Goal: Check status: Check status

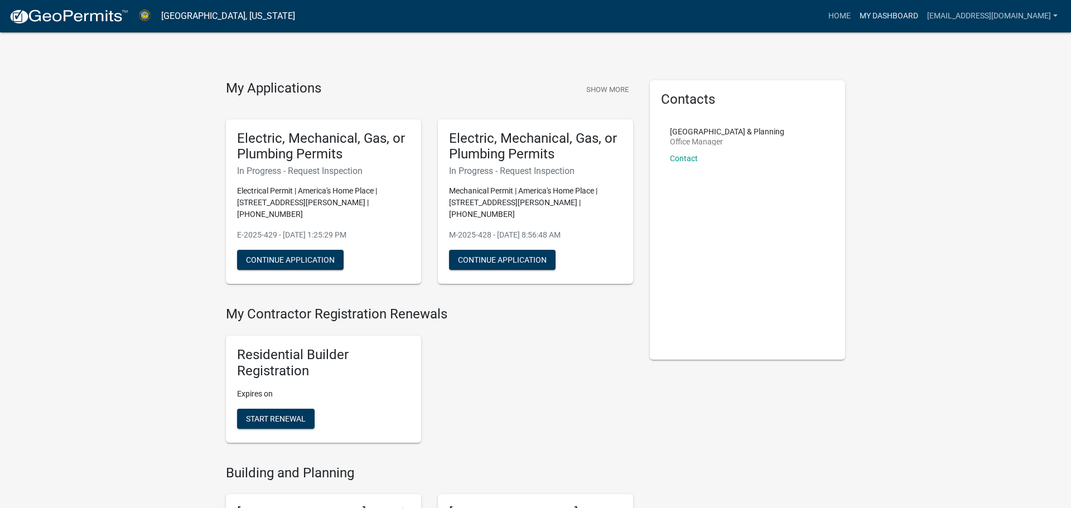
click at [883, 14] on link "My Dashboard" at bounding box center [889, 16] width 68 height 21
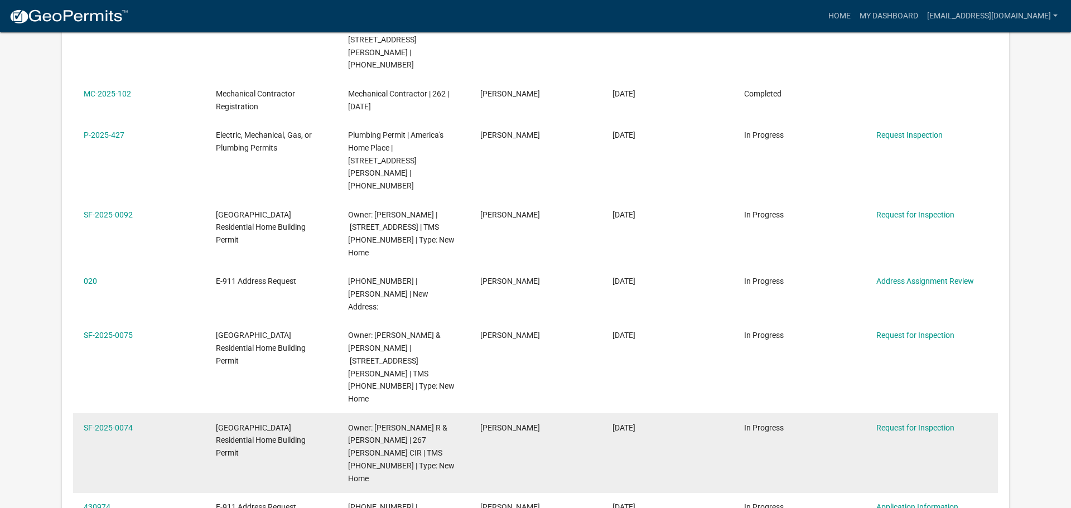
scroll to position [398, 0]
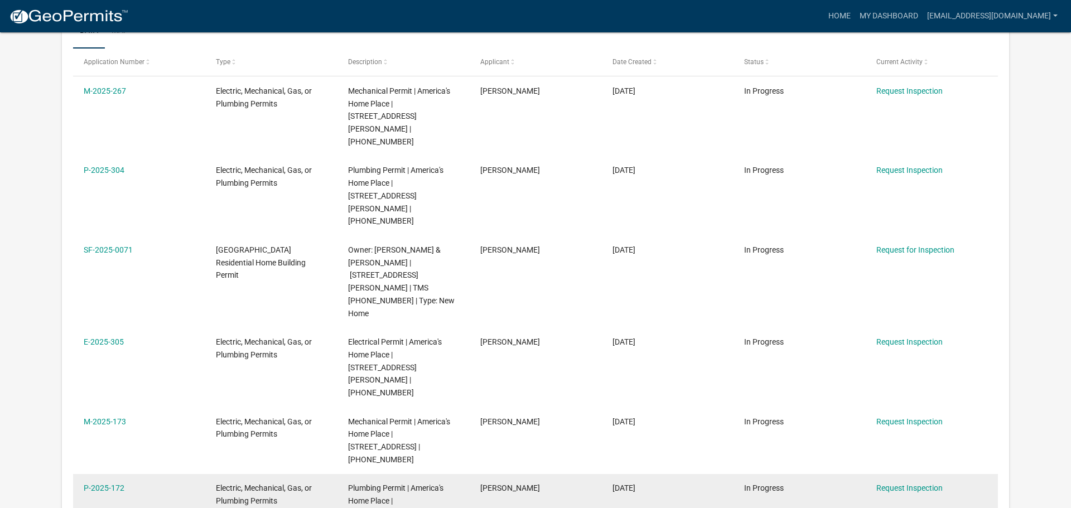
scroll to position [233, 0]
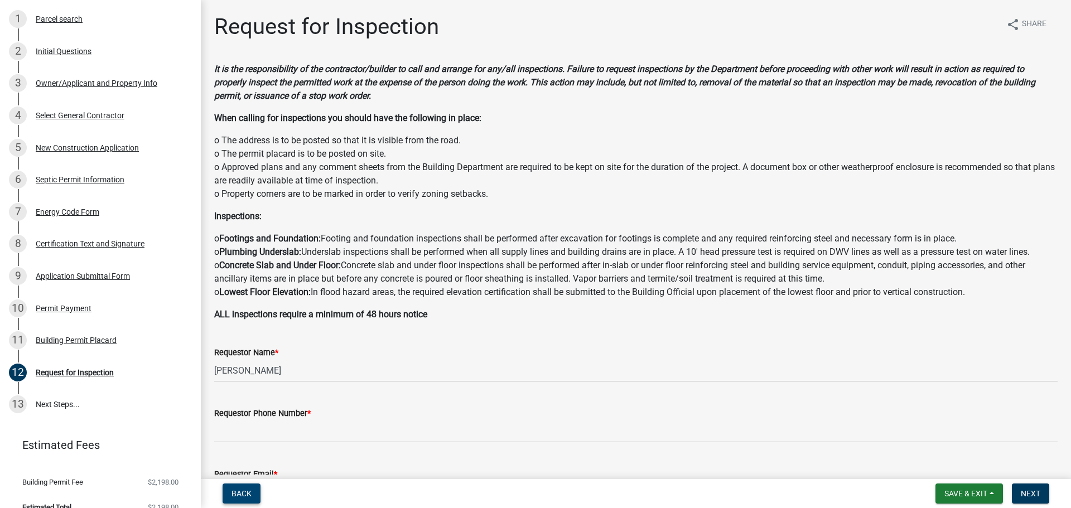
click at [248, 495] on span "Back" at bounding box center [242, 493] width 20 height 9
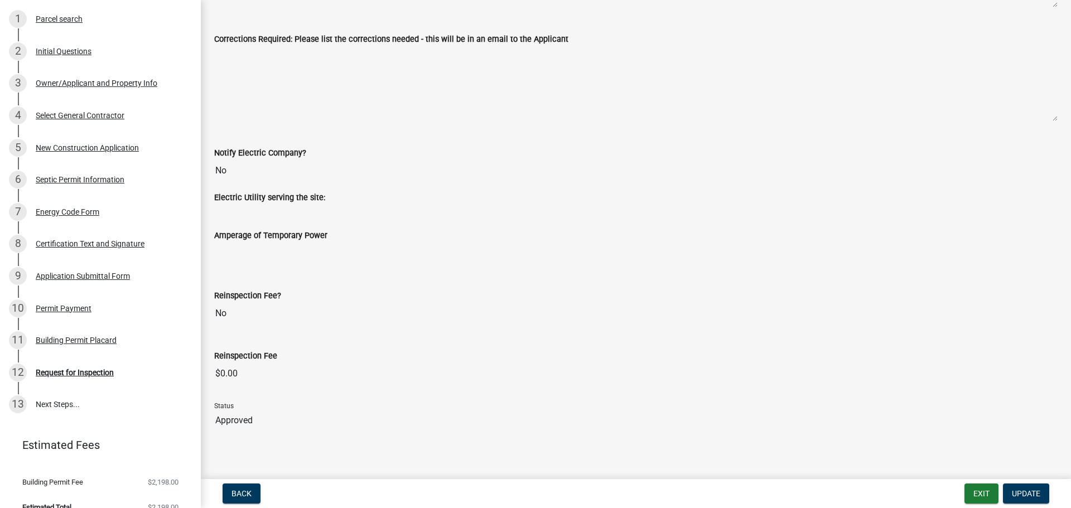
scroll to position [341, 0]
click at [82, 364] on div "12 Request for Inspection" at bounding box center [96, 373] width 174 height 18
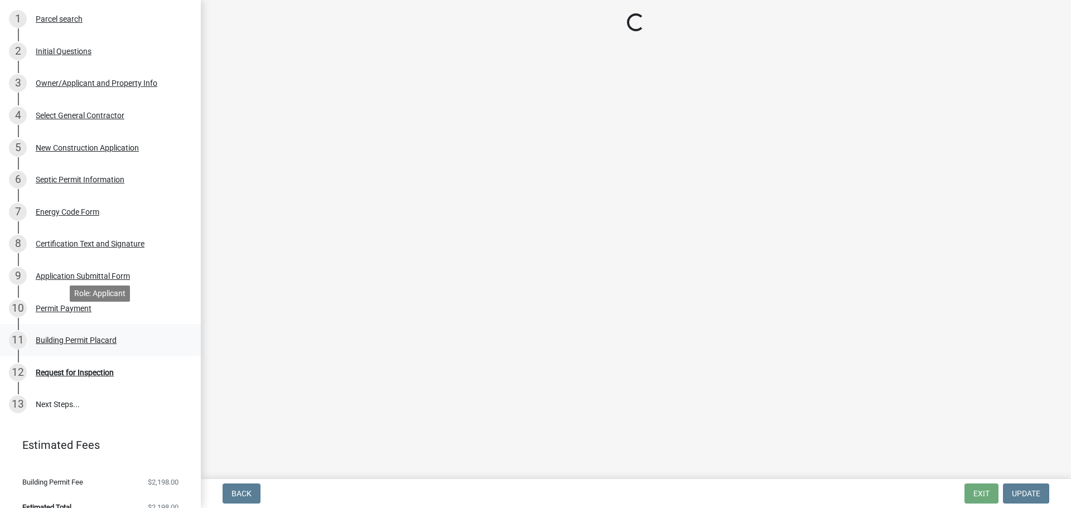
click at [71, 336] on div "Building Permit Placard" at bounding box center [76, 340] width 81 height 8
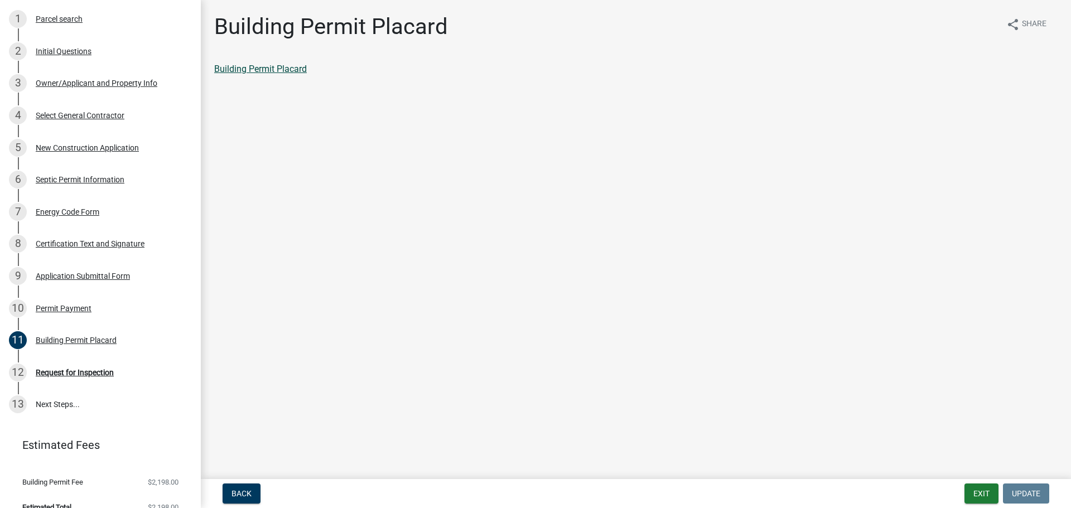
click at [243, 67] on link "Building Permit Placard" at bounding box center [260, 69] width 93 height 11
click at [981, 493] on button "Exit" at bounding box center [982, 494] width 34 height 20
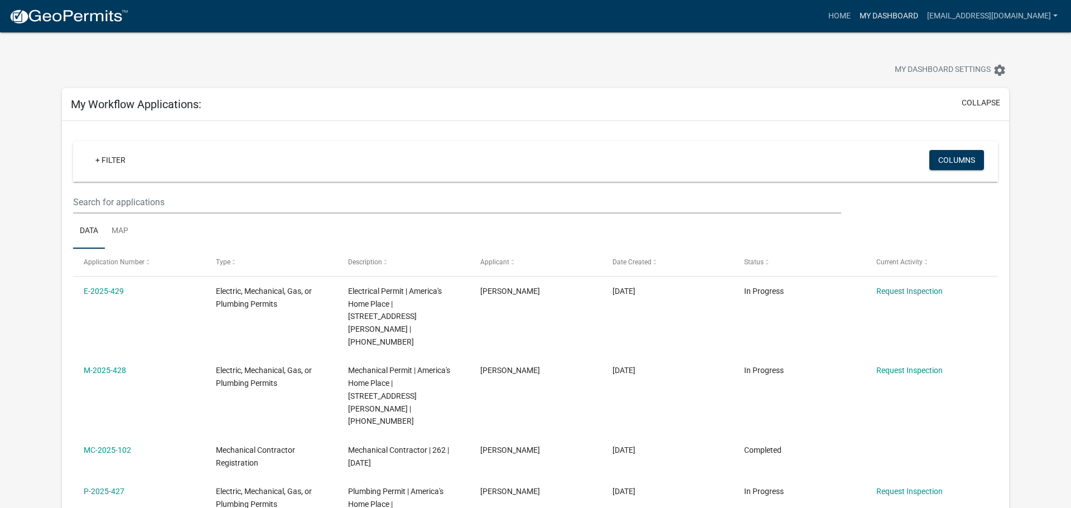
click at [886, 23] on link "My Dashboard" at bounding box center [889, 16] width 68 height 21
click at [886, 21] on link "My Dashboard" at bounding box center [889, 16] width 68 height 21
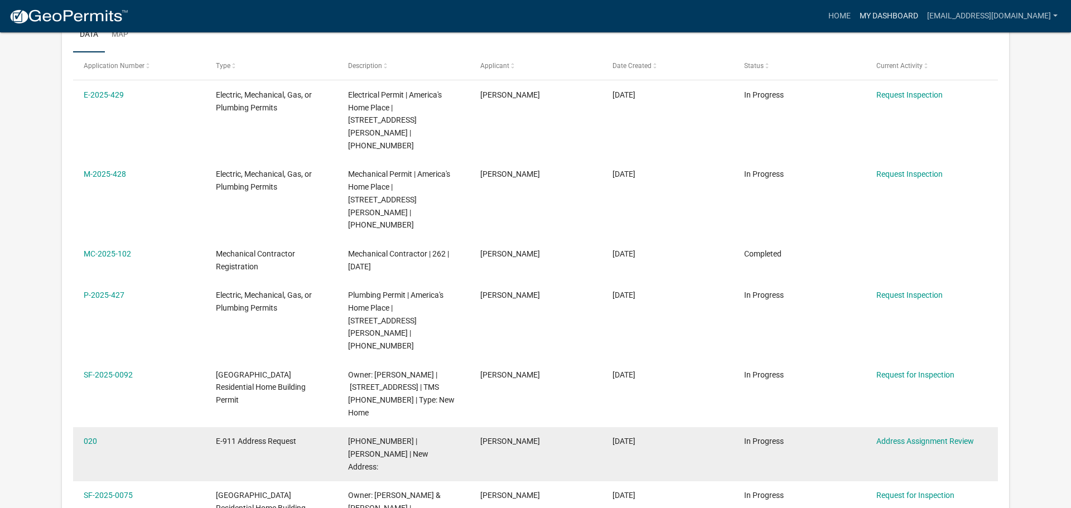
scroll to position [353, 0]
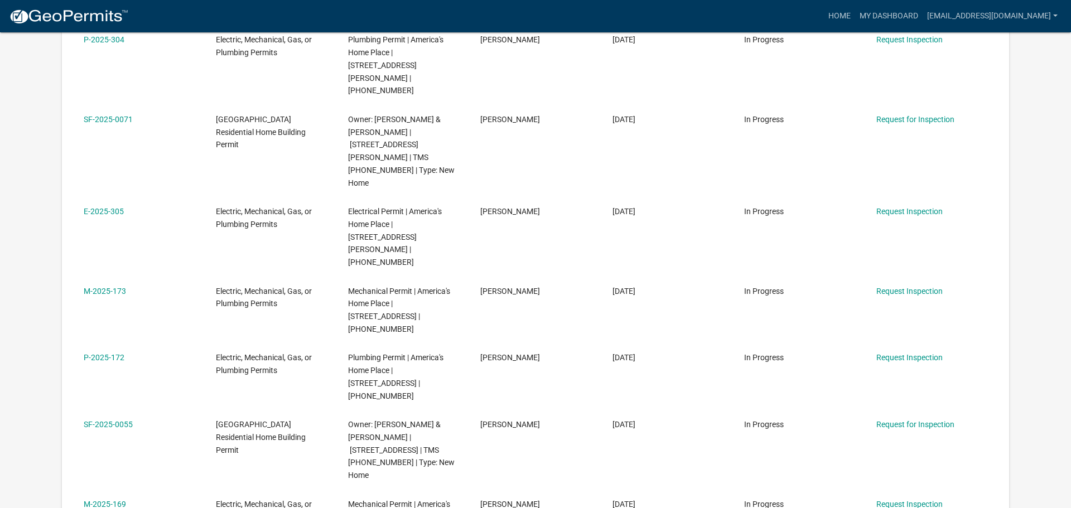
scroll to position [312, 0]
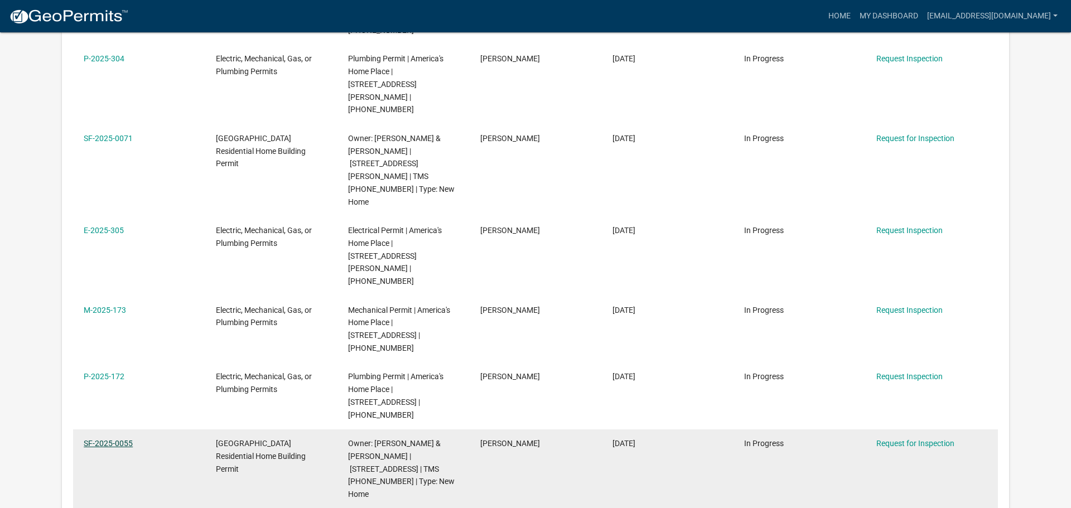
click at [98, 439] on link "SF-2025-0055" at bounding box center [108, 443] width 49 height 9
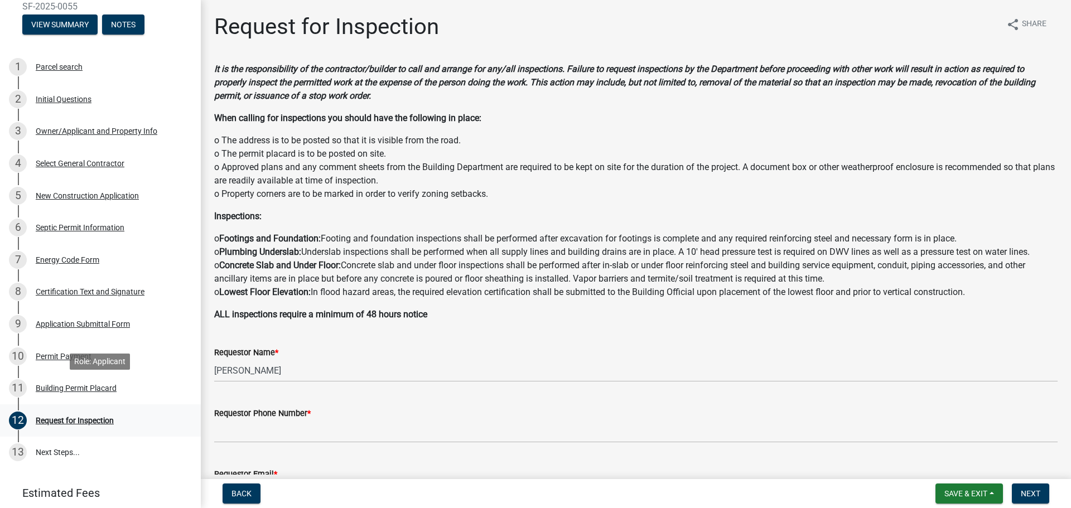
scroll to position [205, 0]
